Goal: Transaction & Acquisition: Obtain resource

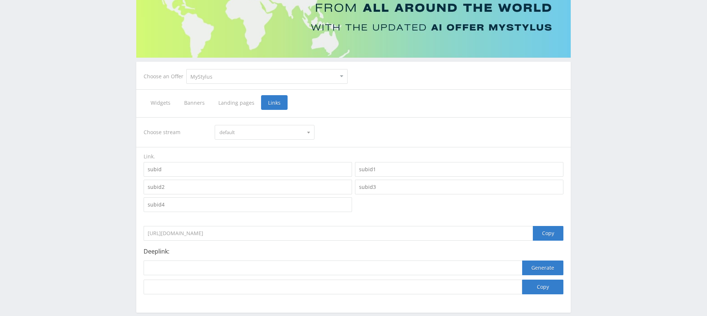
scroll to position [89, 0]
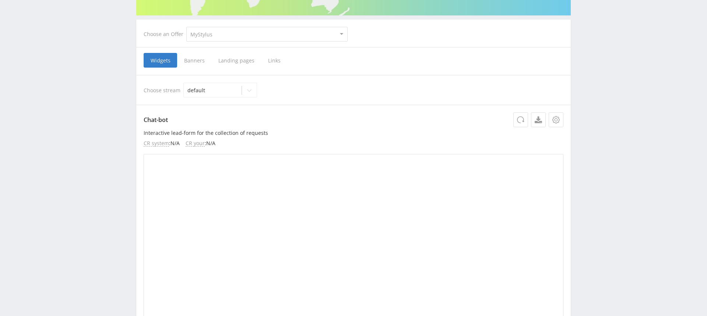
scroll to position [132, 0]
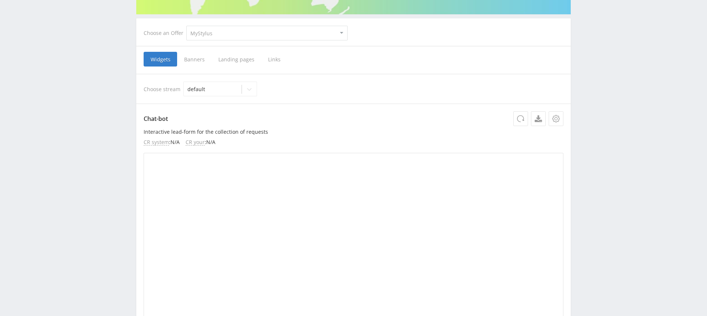
click at [273, 59] on span "Links" at bounding box center [274, 59] width 26 height 15
click at [0, 0] on input "Links" at bounding box center [0, 0] width 0 height 0
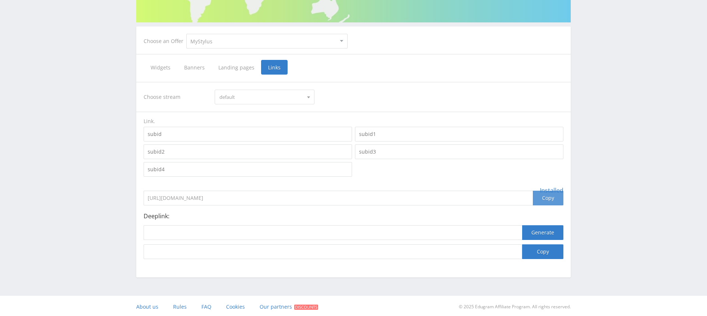
scroll to position [124, 0]
click at [551, 199] on div "Copy" at bounding box center [547, 198] width 31 height 15
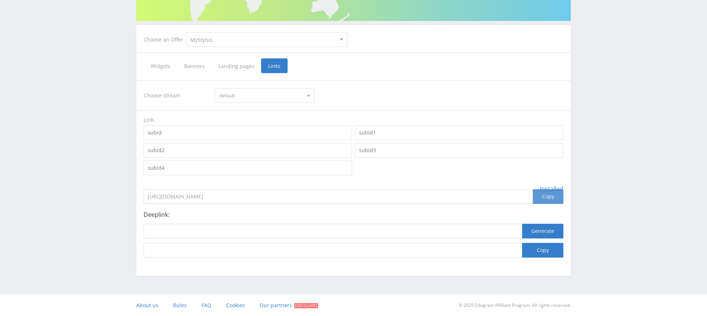
click at [551, 199] on div "Copy" at bounding box center [547, 197] width 31 height 15
click at [496, 217] on p "Deeplink:" at bounding box center [353, 214] width 419 height 7
click at [544, 199] on div "Copy" at bounding box center [547, 196] width 31 height 15
click at [554, 199] on div "Copy" at bounding box center [547, 196] width 31 height 15
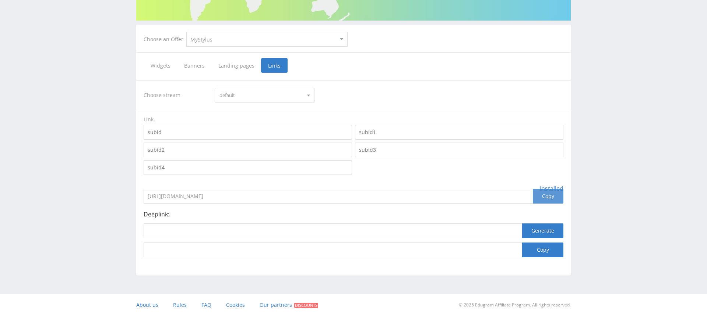
click at [554, 199] on div "Copy" at bounding box center [547, 196] width 31 height 15
click at [554, 195] on div "Copy" at bounding box center [547, 196] width 31 height 15
click at [385, 240] on div at bounding box center [333, 233] width 378 height 19
click at [551, 197] on div "Copy" at bounding box center [547, 196] width 31 height 15
